Goal: Task Accomplishment & Management: Use online tool/utility

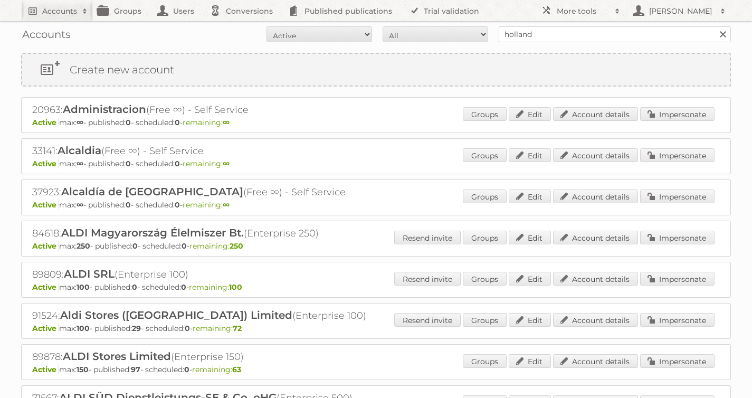
type input "holland and berrettt"
click at [714, 26] on input "Search" at bounding box center [722, 34] width 16 height 16
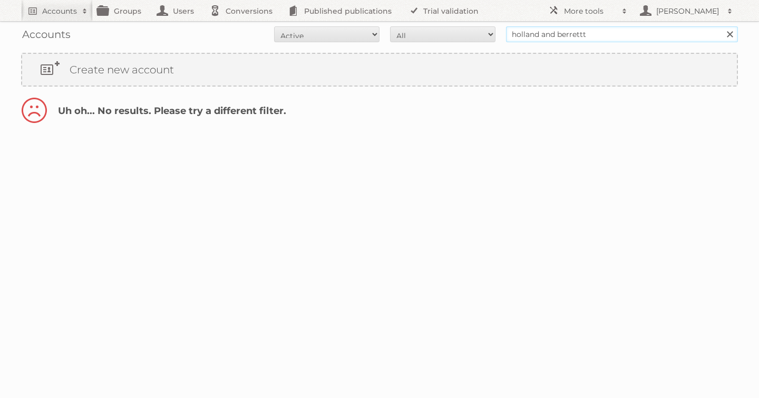
click at [571, 36] on input "holland and berrettt" at bounding box center [622, 34] width 232 height 16
type input "holland and berettt"
click at [722, 26] on input "Search" at bounding box center [730, 34] width 16 height 16
click at [594, 34] on input "holland and berettt" at bounding box center [622, 34] width 232 height 16
type input "holland and beret"
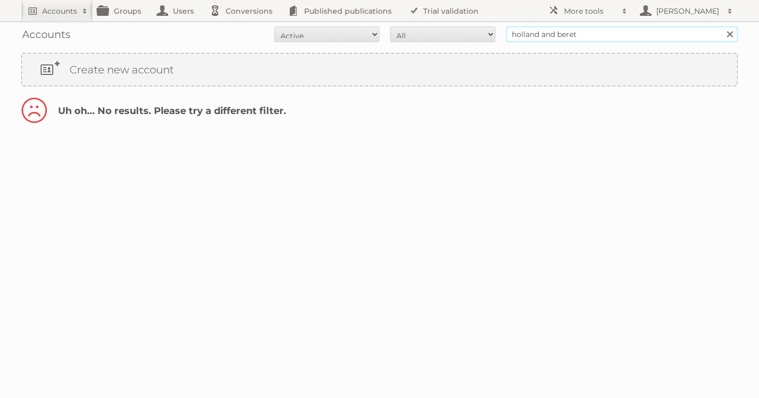
click at [722, 26] on input "Search" at bounding box center [730, 34] width 16 height 16
click at [569, 36] on input "holland and beret" at bounding box center [622, 34] width 232 height 16
type input "holland and berret"
click at [722, 26] on input "Search" at bounding box center [730, 34] width 16 height 16
click at [603, 36] on input "holland and berret" at bounding box center [622, 34] width 232 height 16
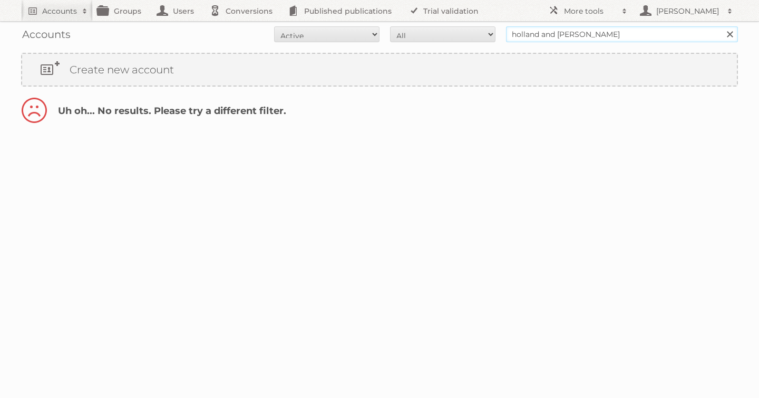
type input "holland and [PERSON_NAME]"
click at [722, 26] on input "Search" at bounding box center [730, 34] width 16 height 16
click at [545, 32] on input "holland and berrett" at bounding box center [622, 34] width 232 height 16
type input "holland & berrett"
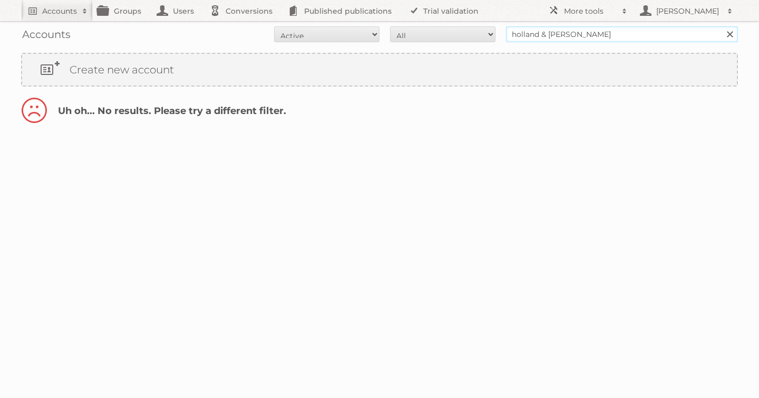
click at [722, 26] on input "Search" at bounding box center [730, 34] width 16 height 16
click at [558, 34] on input "holland & berrett" at bounding box center [622, 34] width 232 height 16
type input "holland & barrett"
click at [722, 26] on input "Search" at bounding box center [730, 34] width 16 height 16
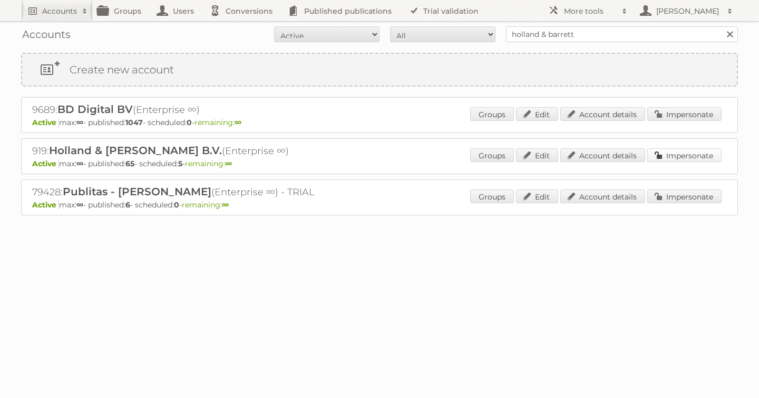
click at [677, 156] on link "Impersonate" at bounding box center [685, 155] width 74 height 14
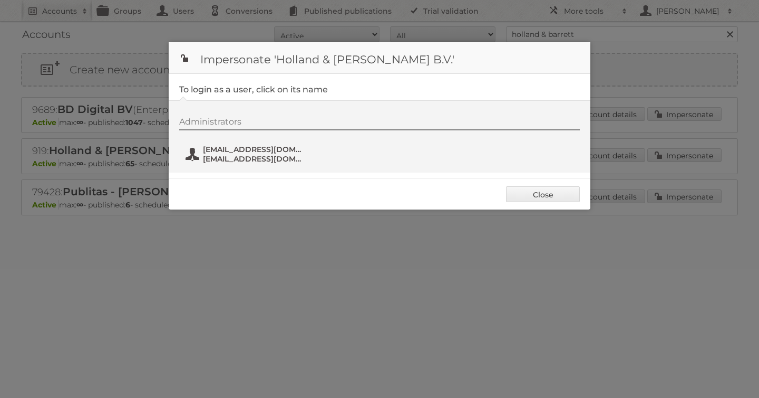
click at [244, 153] on span "[EMAIL_ADDRESS][DOMAIN_NAME]" at bounding box center [254, 149] width 102 height 9
